Goal: Register for event/course

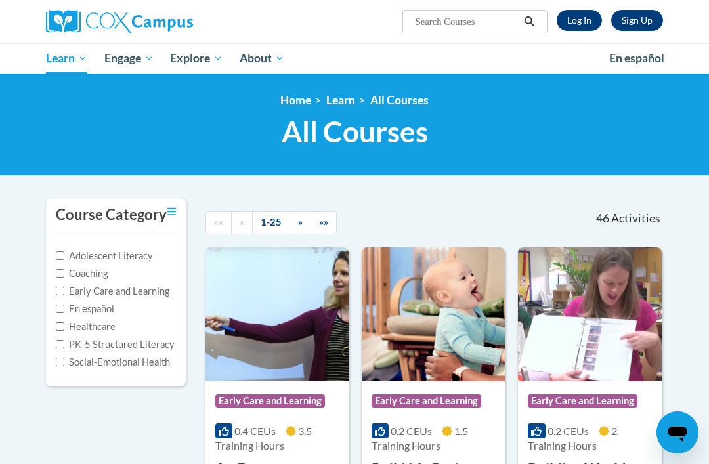
click at [574, 25] on link "Log In" at bounding box center [579, 20] width 45 height 21
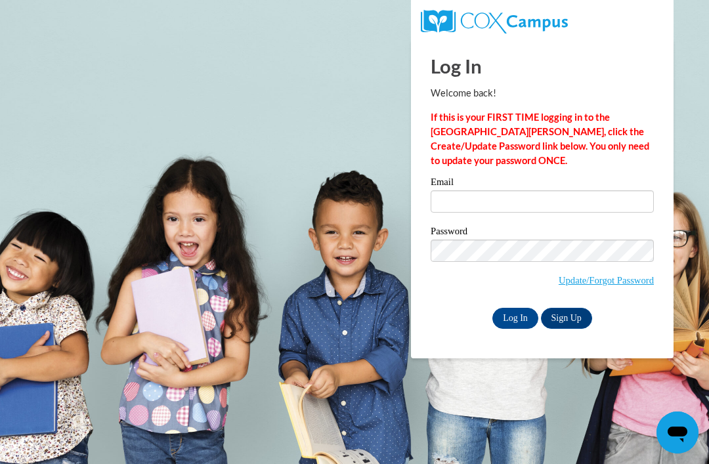
click at [569, 211] on input "Email" at bounding box center [542, 201] width 223 height 22
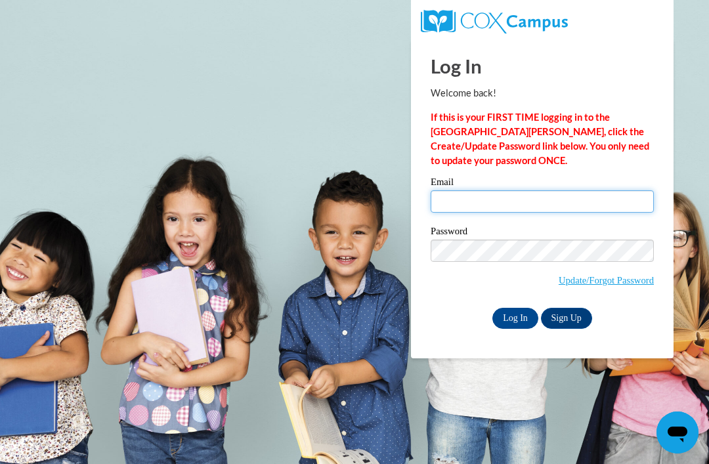
type input "sstarnes6@ivytech.edu"
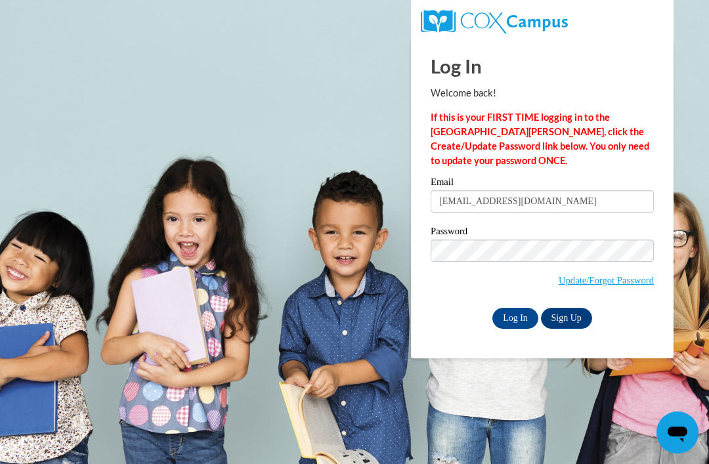
click at [515, 317] on input "Log In" at bounding box center [515, 318] width 46 height 21
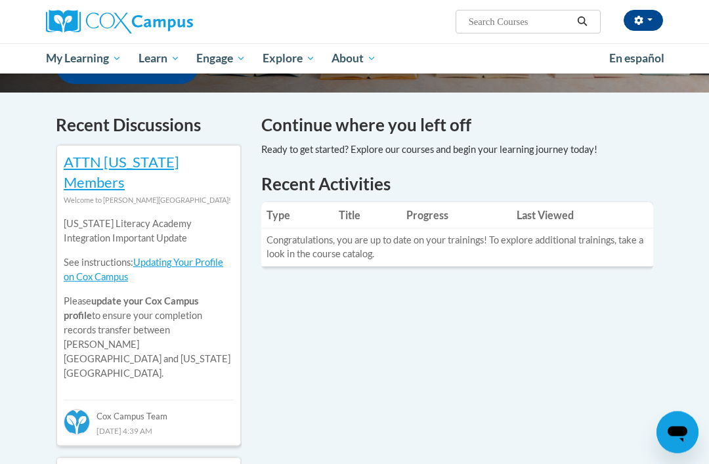
scroll to position [381, 0]
click at [514, 26] on input "Search..." at bounding box center [519, 22] width 105 height 16
type input "Monitoring children’s progress"
click at [581, 17] on icon "Search" at bounding box center [582, 21] width 12 height 10
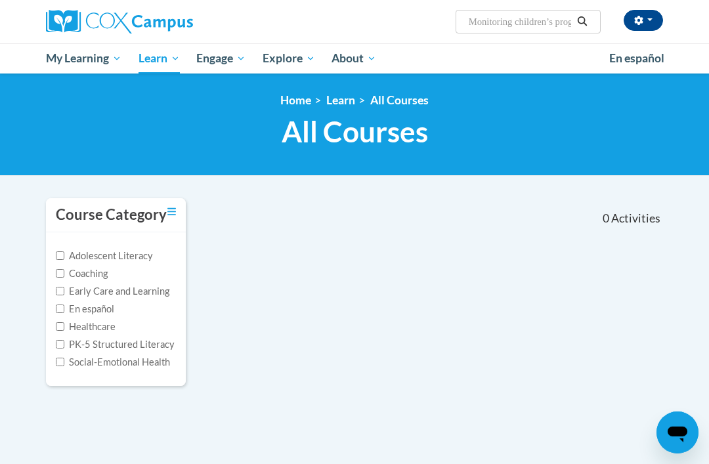
scroll to position [9, 0]
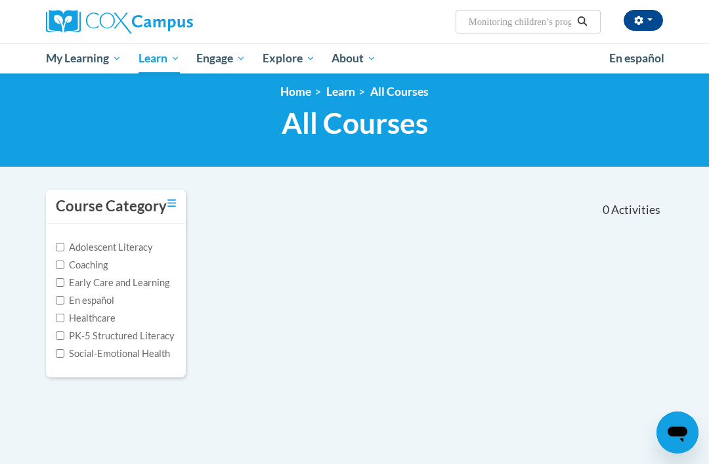
click at [532, 27] on input "Monitoring children’s progress" at bounding box center [519, 22] width 105 height 16
click at [560, 23] on input "Monitoring ch progress" at bounding box center [519, 22] width 105 height 16
type input "Monito"
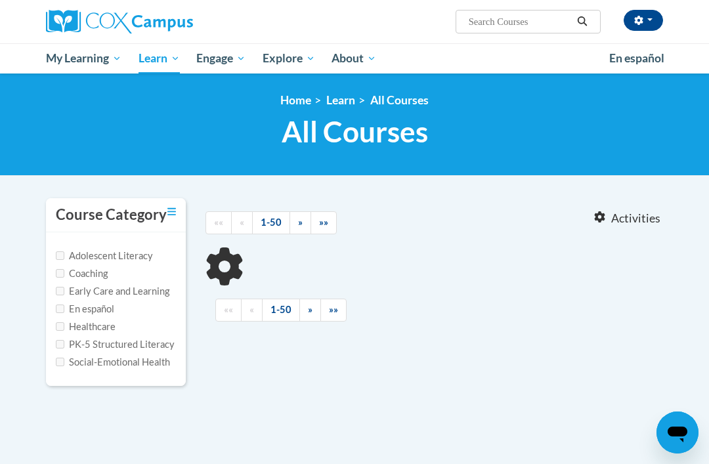
type input "Monito"
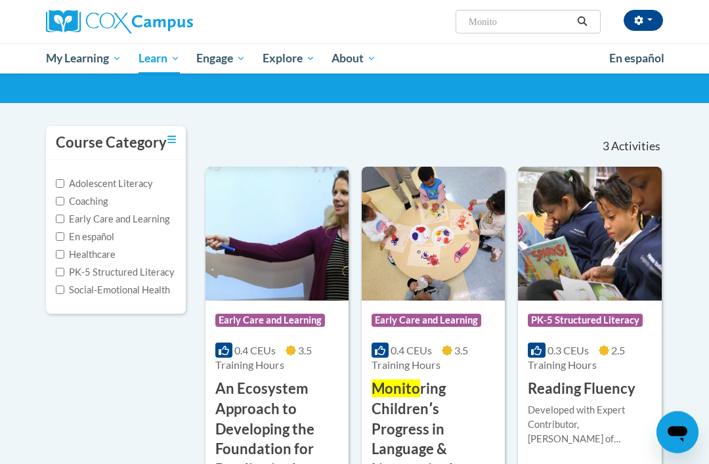
scroll to position [86, 0]
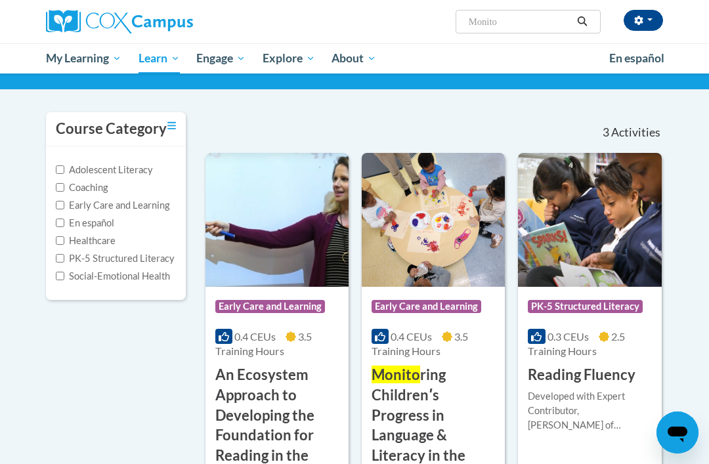
click at [415, 404] on h3 "Monito ring Childrenʹs Progress in Language & Literacy in the Early Years" at bounding box center [433, 425] width 123 height 121
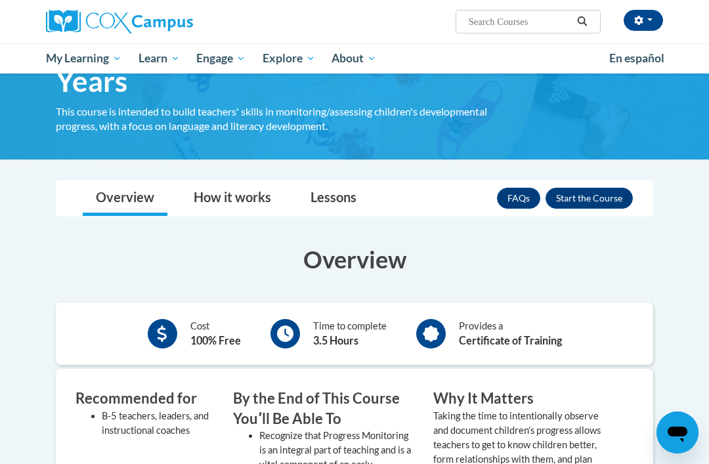
scroll to position [186, 0]
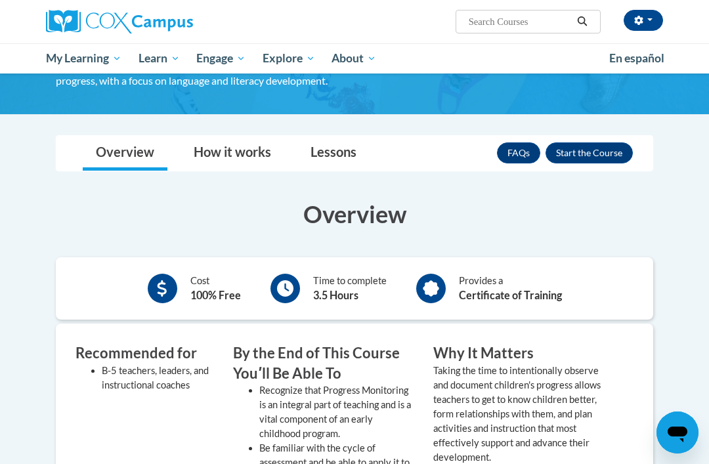
click at [597, 150] on button "Enroll" at bounding box center [589, 152] width 87 height 21
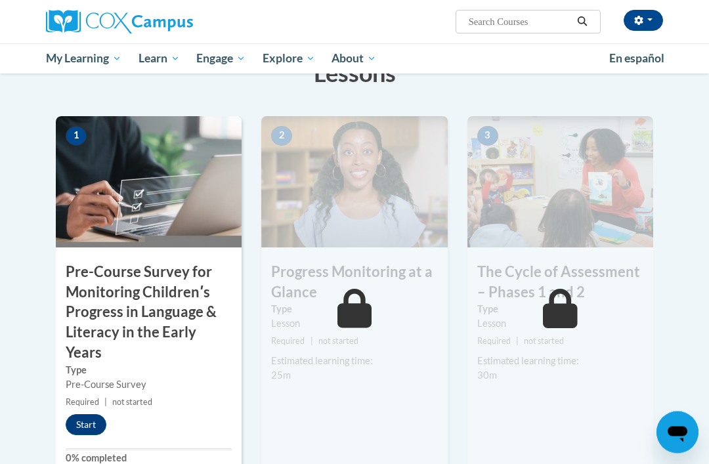
scroll to position [292, 0]
click at [87, 420] on button "Start" at bounding box center [86, 424] width 41 height 21
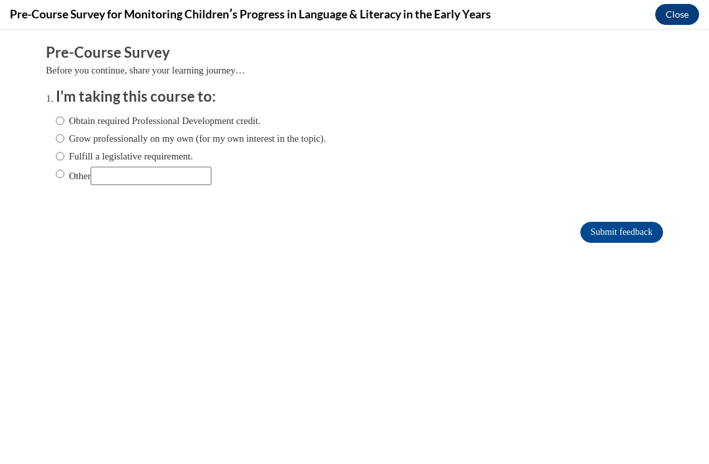
scroll to position [0, 0]
click at [62, 177] on input "Other" at bounding box center [60, 174] width 9 height 14
radio input "true"
click at [638, 238] on input "Submit feedback" at bounding box center [621, 232] width 83 height 21
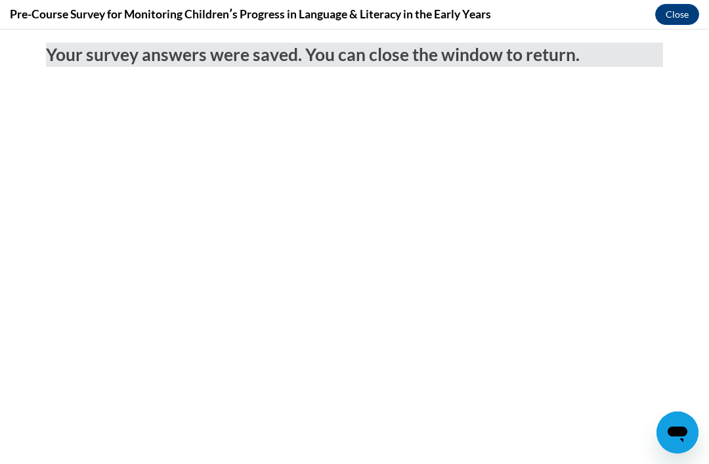
click at [678, 13] on button "Close" at bounding box center [677, 14] width 44 height 21
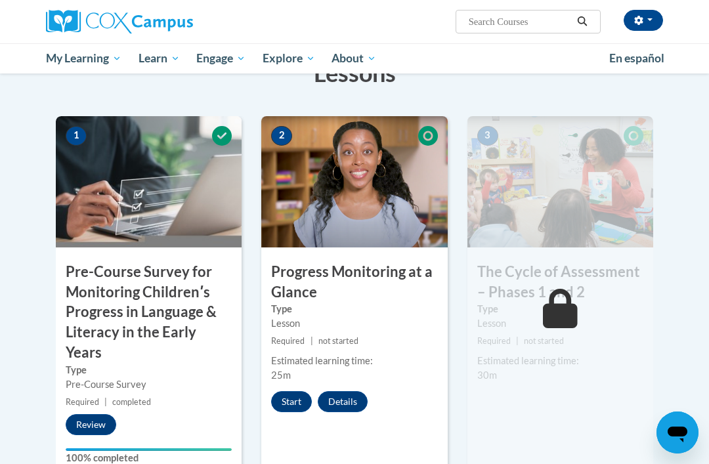
click at [286, 402] on button "Start" at bounding box center [291, 401] width 41 height 21
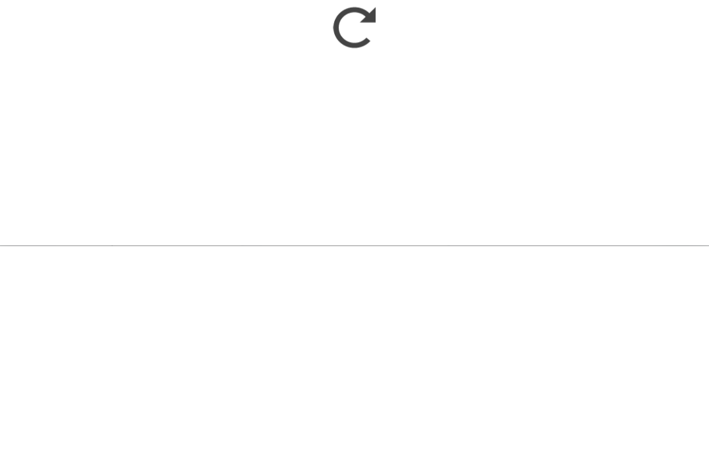
scroll to position [510, 0]
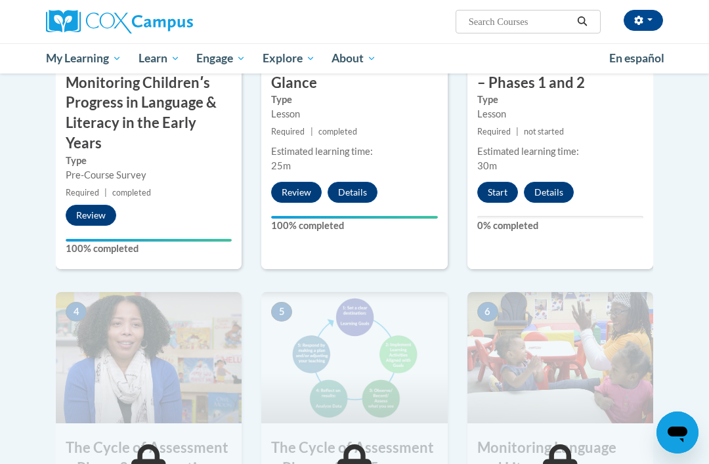
scroll to position [504, 0]
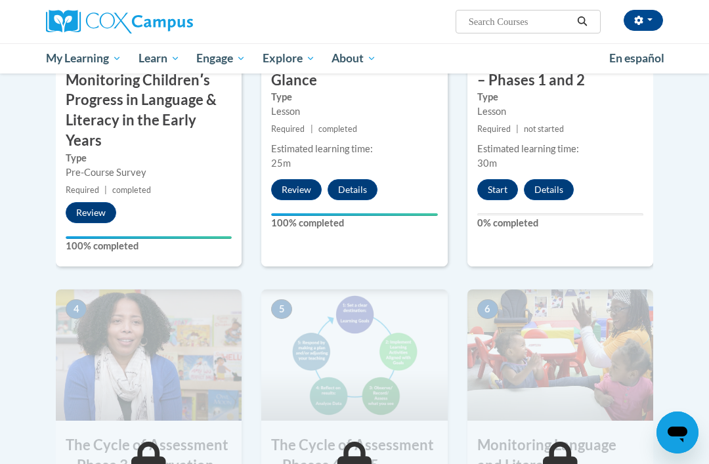
click at [506, 184] on button "Start" at bounding box center [497, 189] width 41 height 21
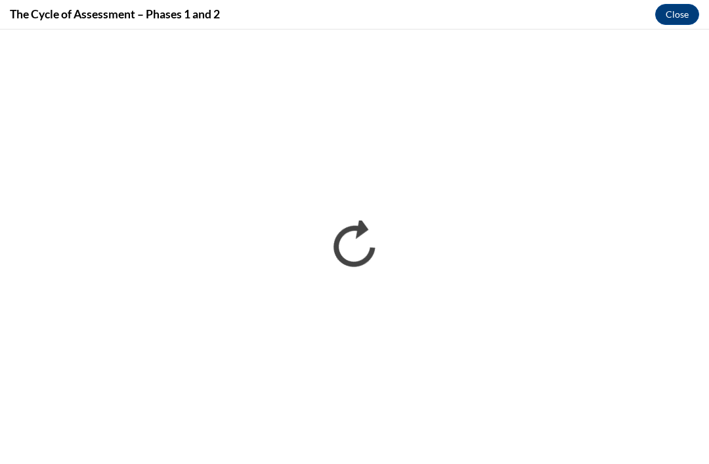
scroll to position [0, 0]
